Goal: Entertainment & Leisure: Browse casually

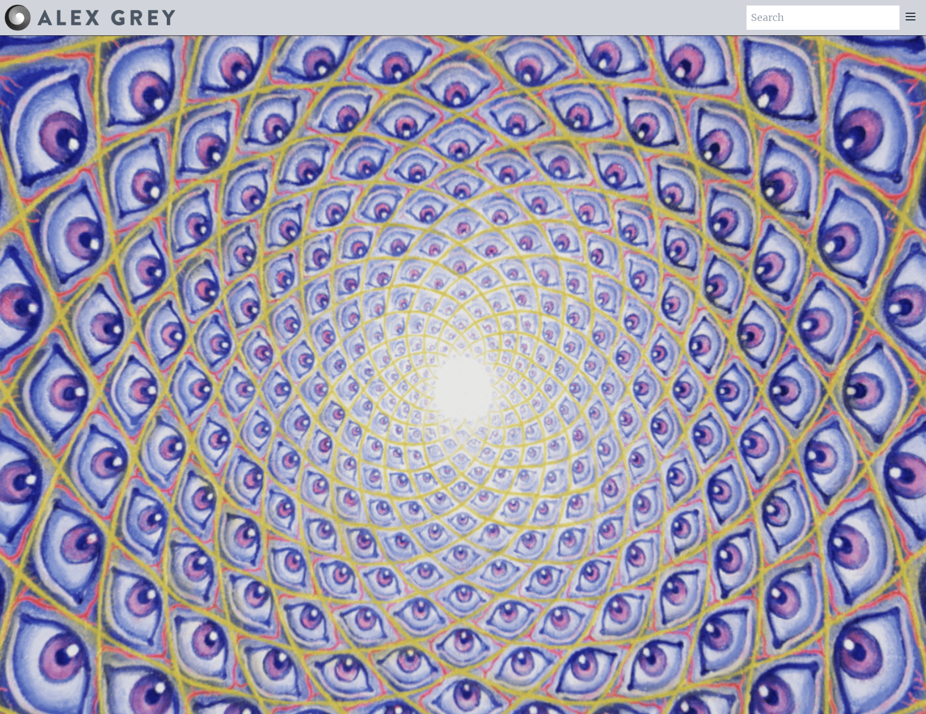
click at [916, 17] on icon at bounding box center [910, 16] width 13 height 13
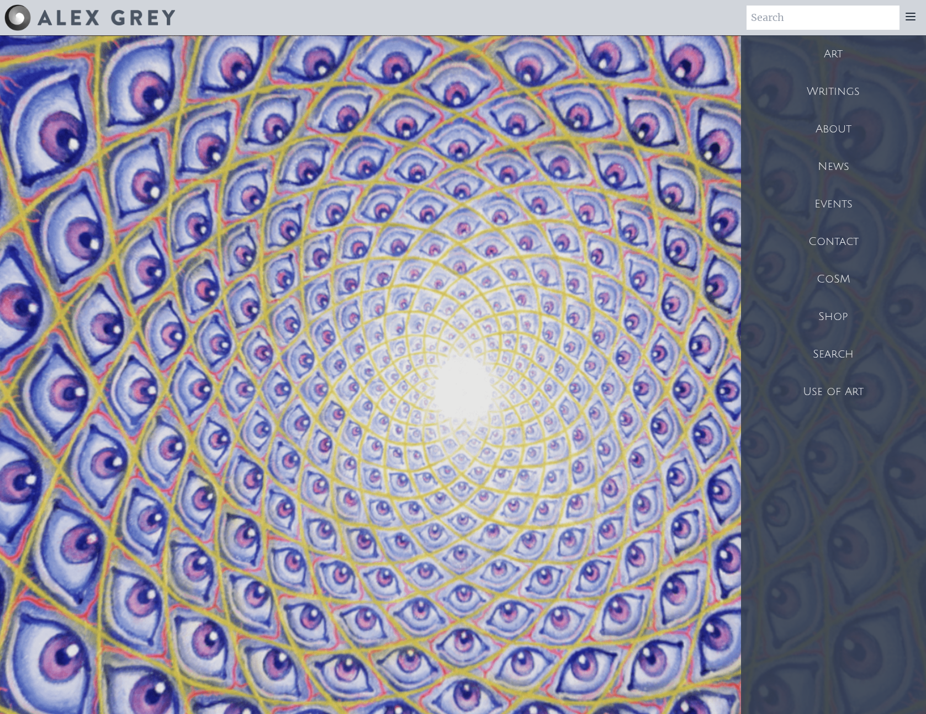
click at [842, 63] on div "Art" at bounding box center [833, 54] width 185 height 38
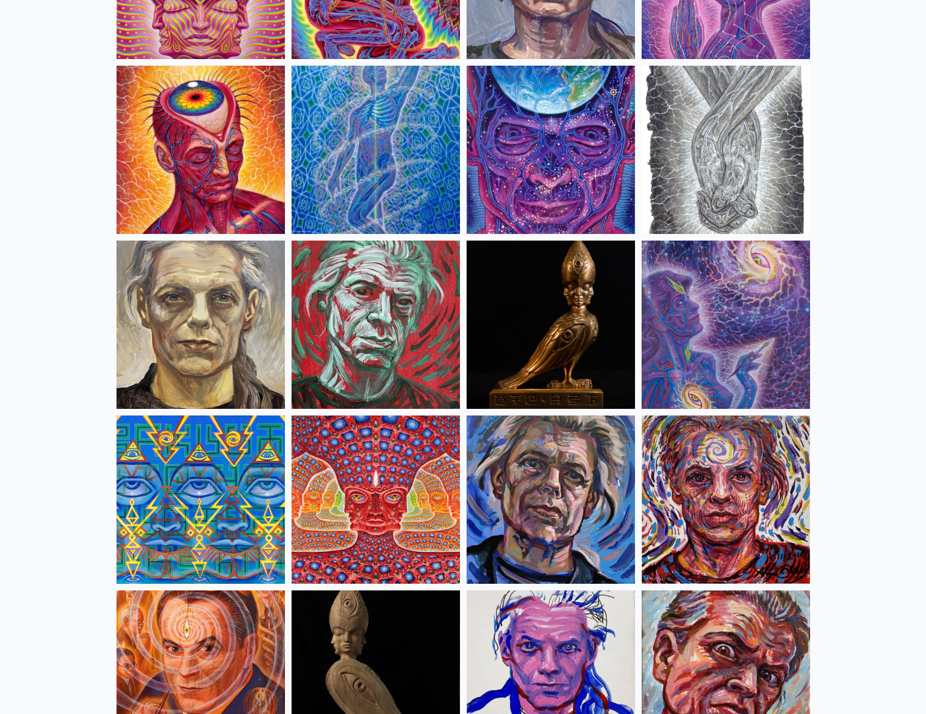
scroll to position [2558, 0]
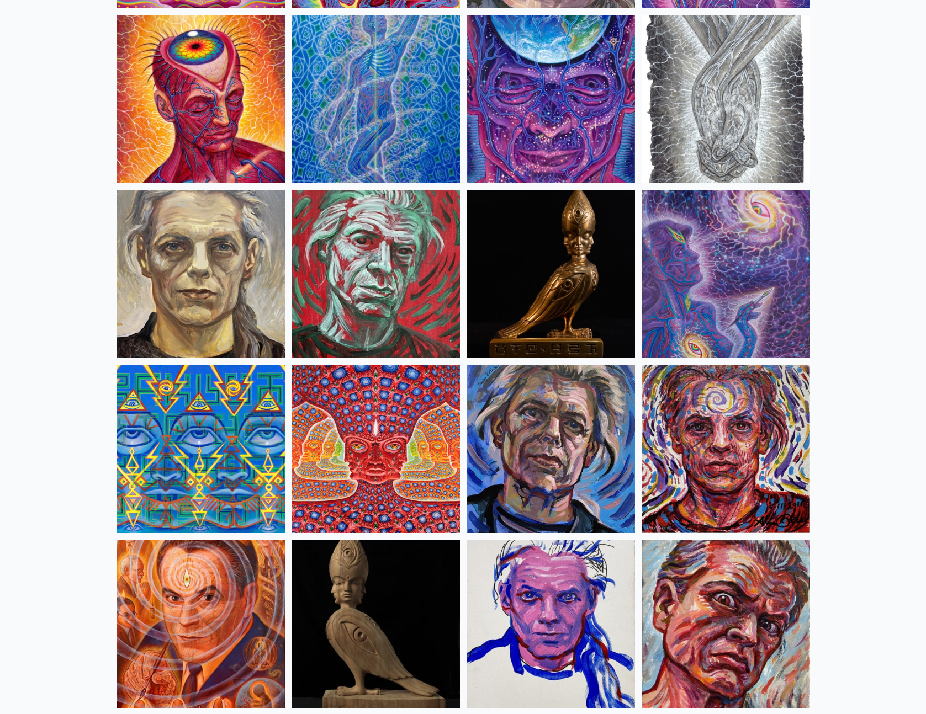
click at [400, 418] on img at bounding box center [375, 449] width 168 height 168
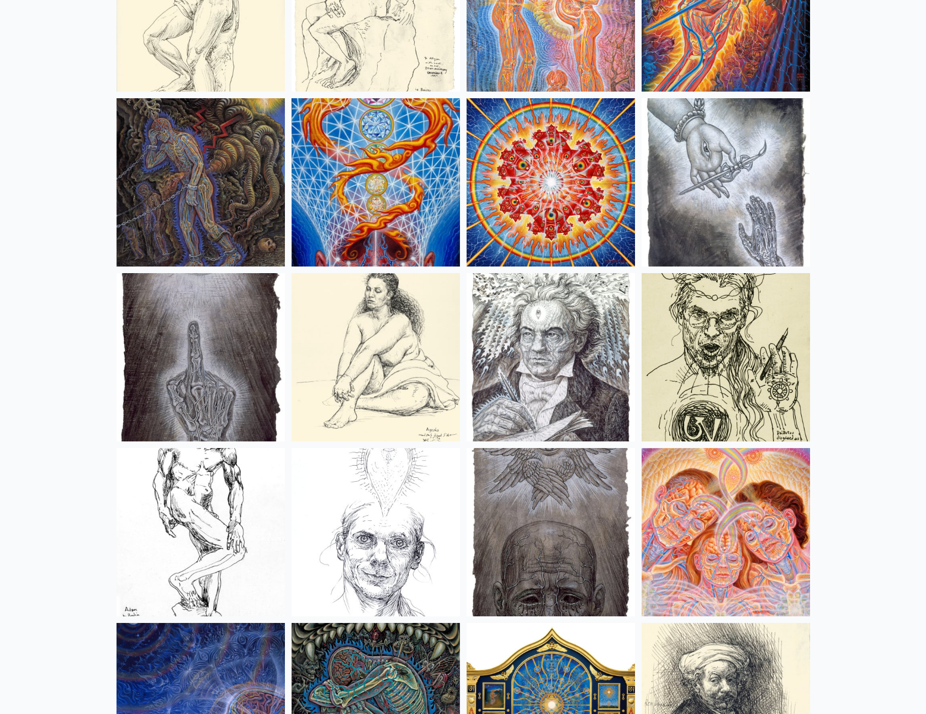
scroll to position [8769, 0]
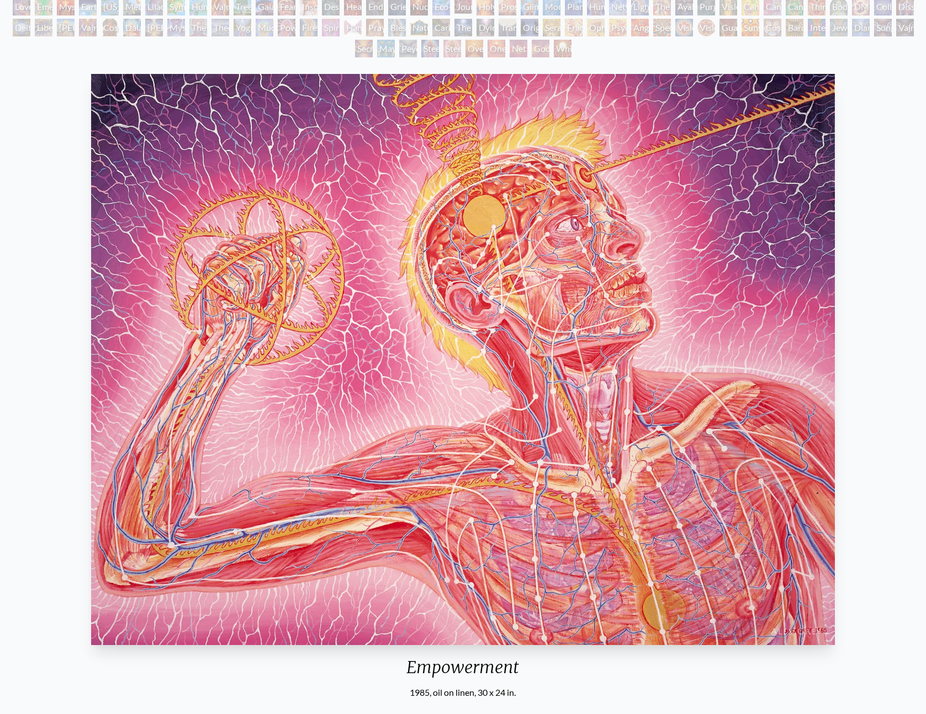
scroll to position [145, 0]
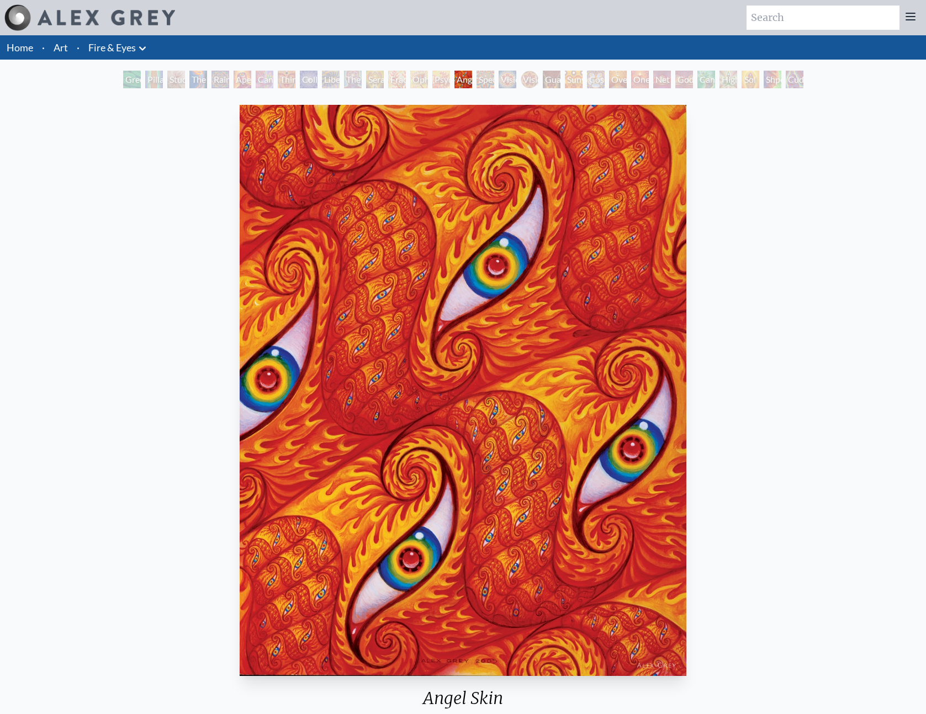
click at [728, 388] on div "Angel Skin 2006, acrylic on wood panel, 11 x 14 in. Visit the CoSM Shop" at bounding box center [463, 454] width 908 height 709
